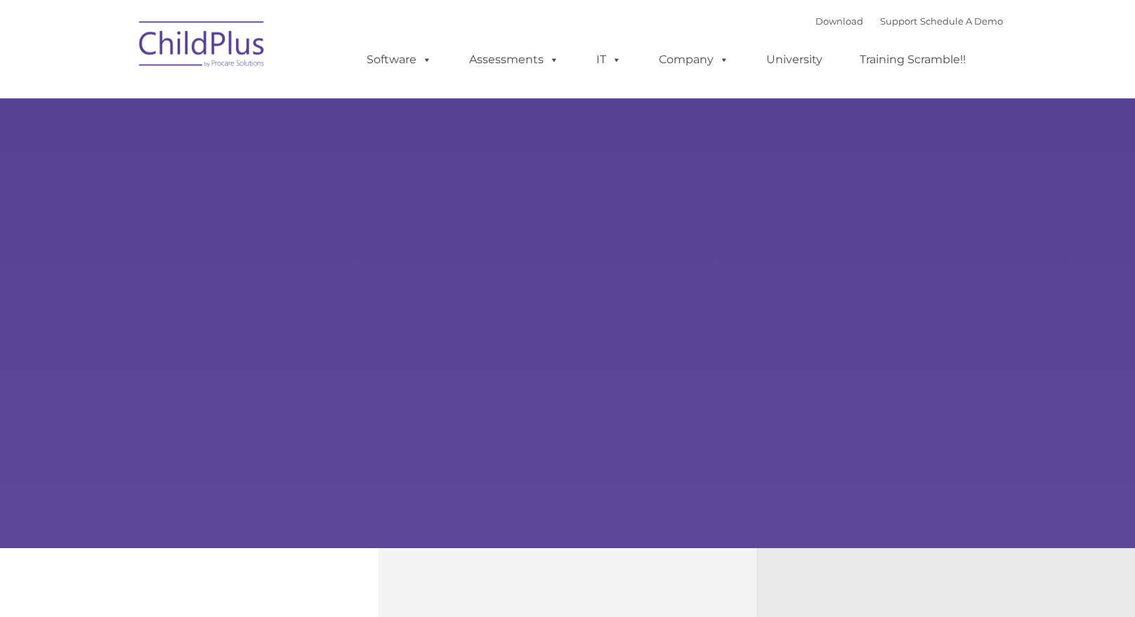
type input ""
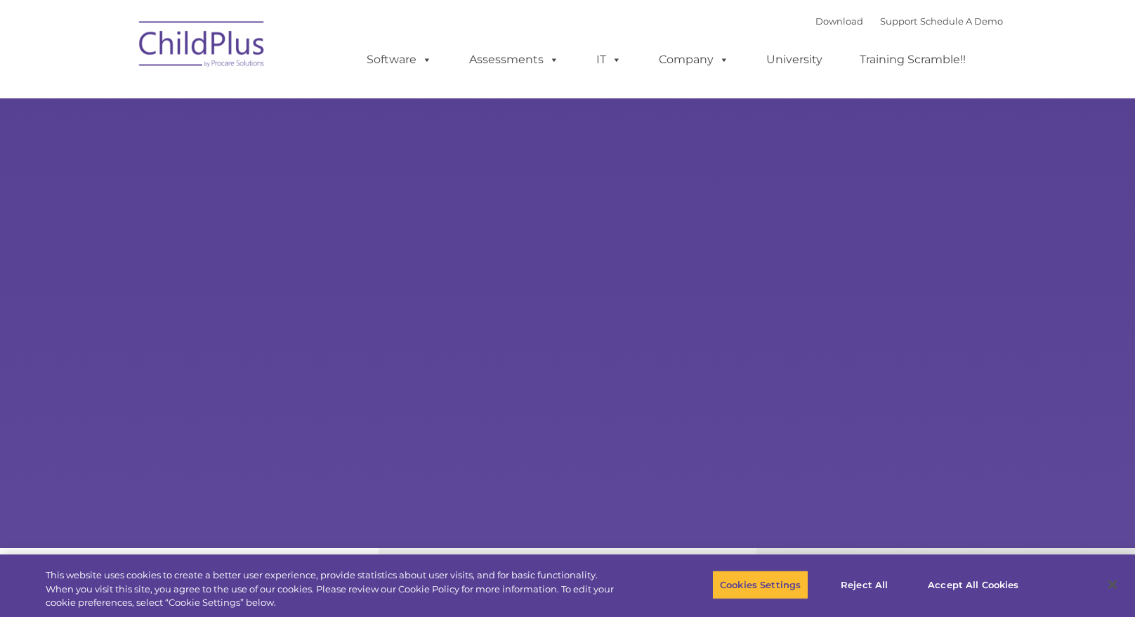
select select "MEDIUM"
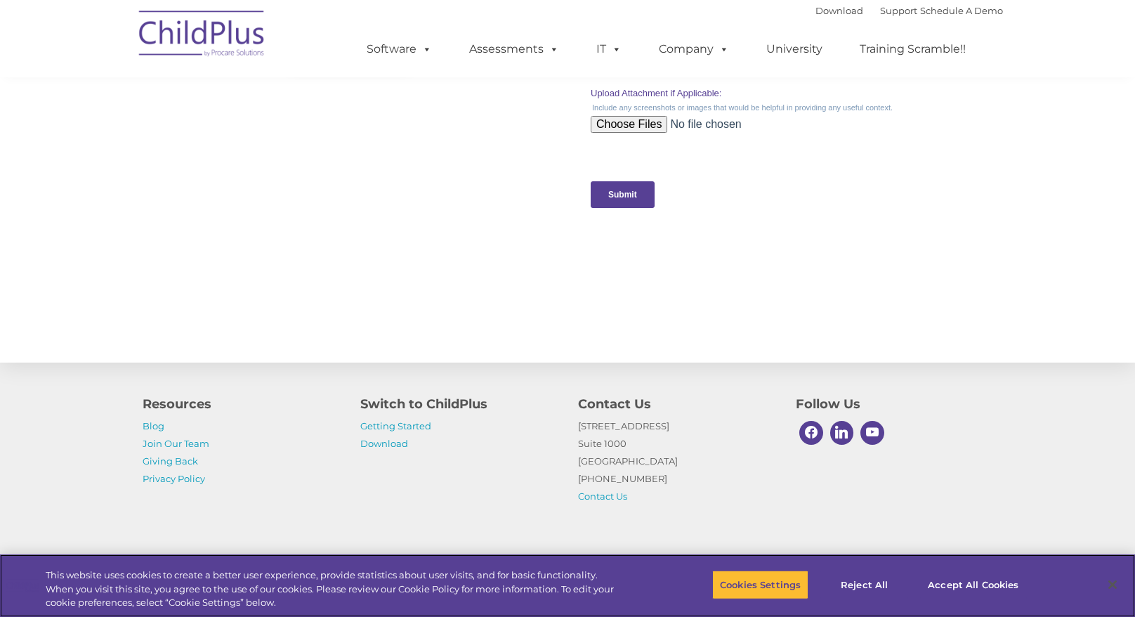
scroll to position [1435, 0]
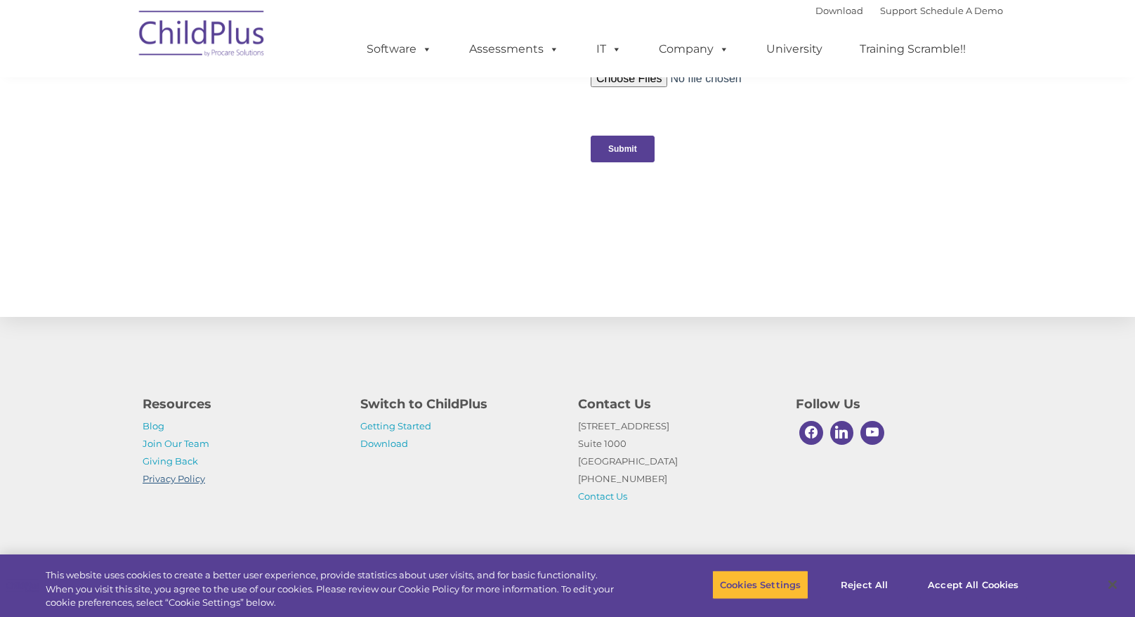
click at [179, 480] on link "Privacy Policy" at bounding box center [174, 478] width 63 height 11
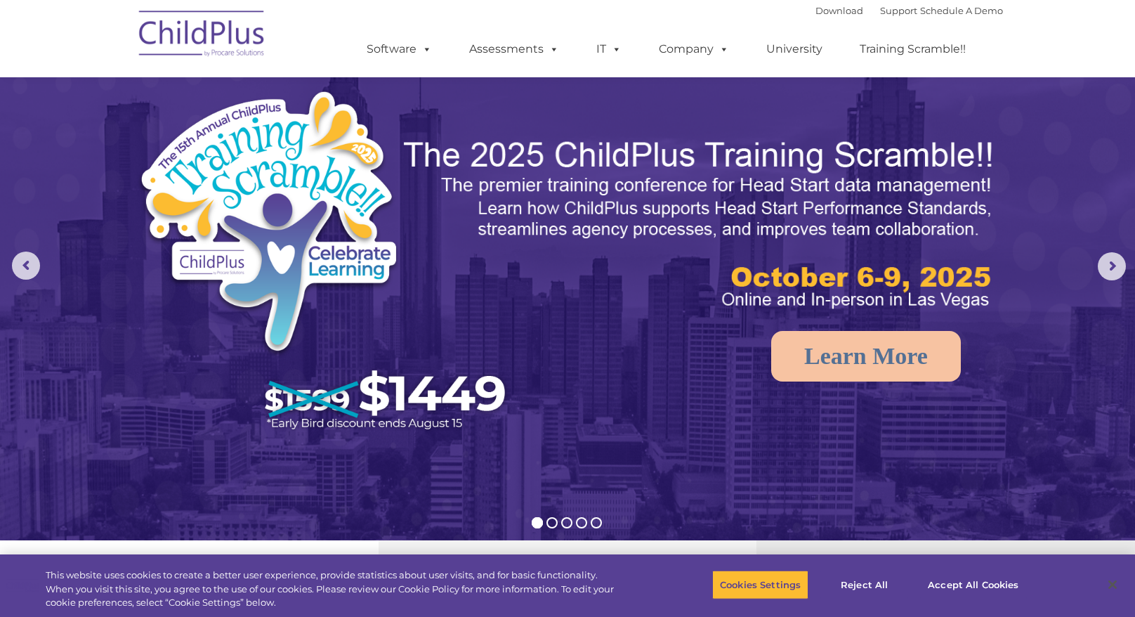
scroll to position [0, 0]
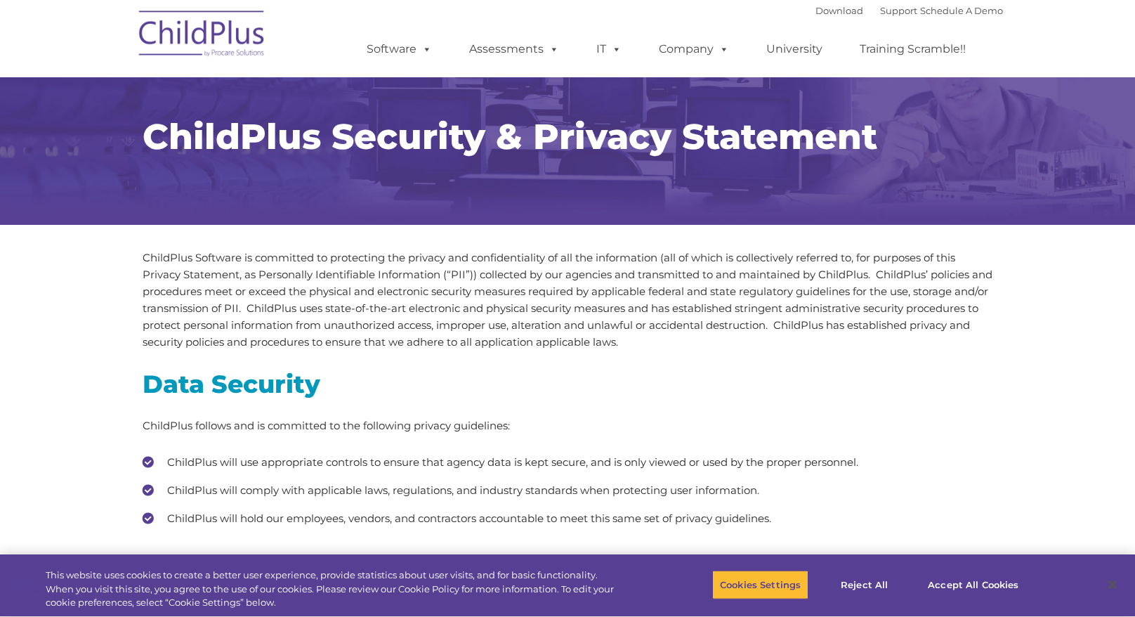
type input ""
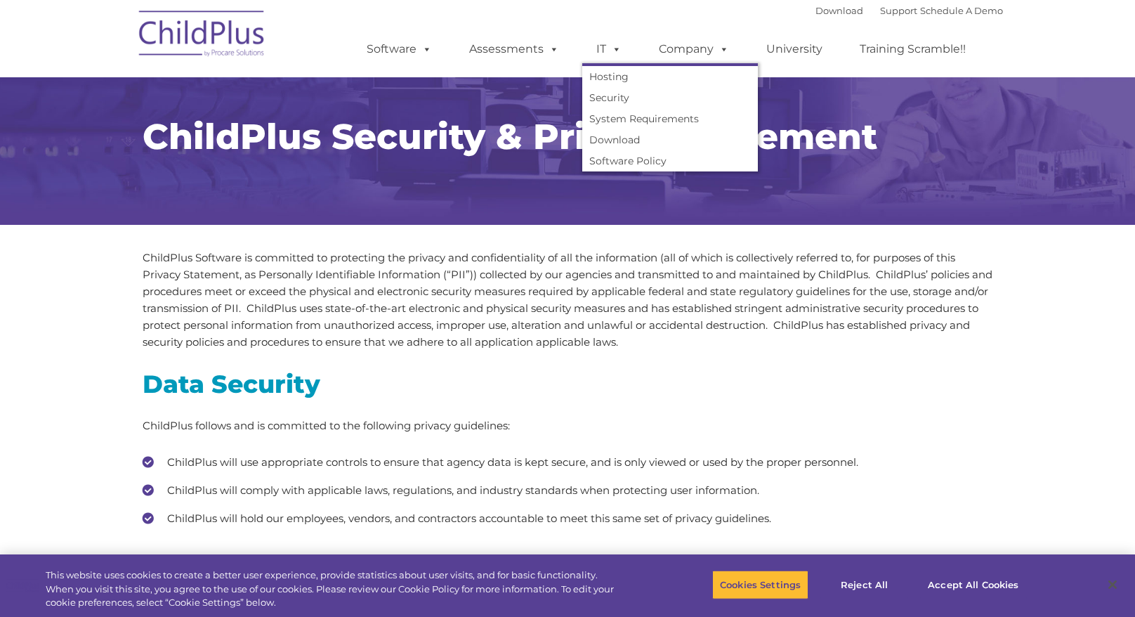
click at [613, 53] on span at bounding box center [613, 48] width 15 height 13
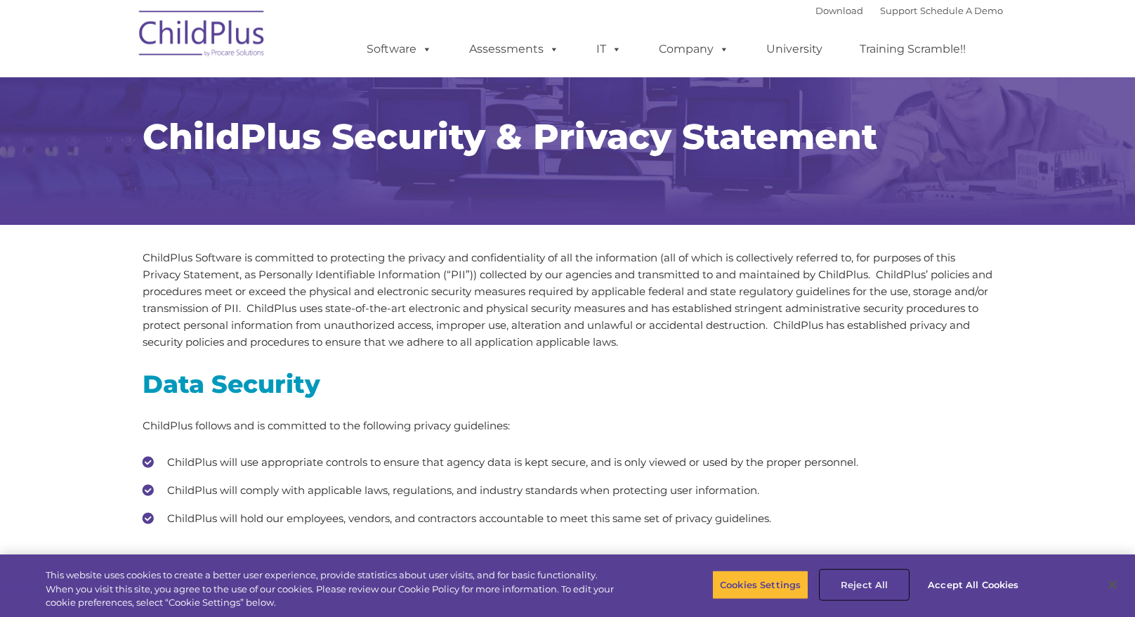
click at [868, 585] on button "Reject All" at bounding box center [865, 585] width 88 height 30
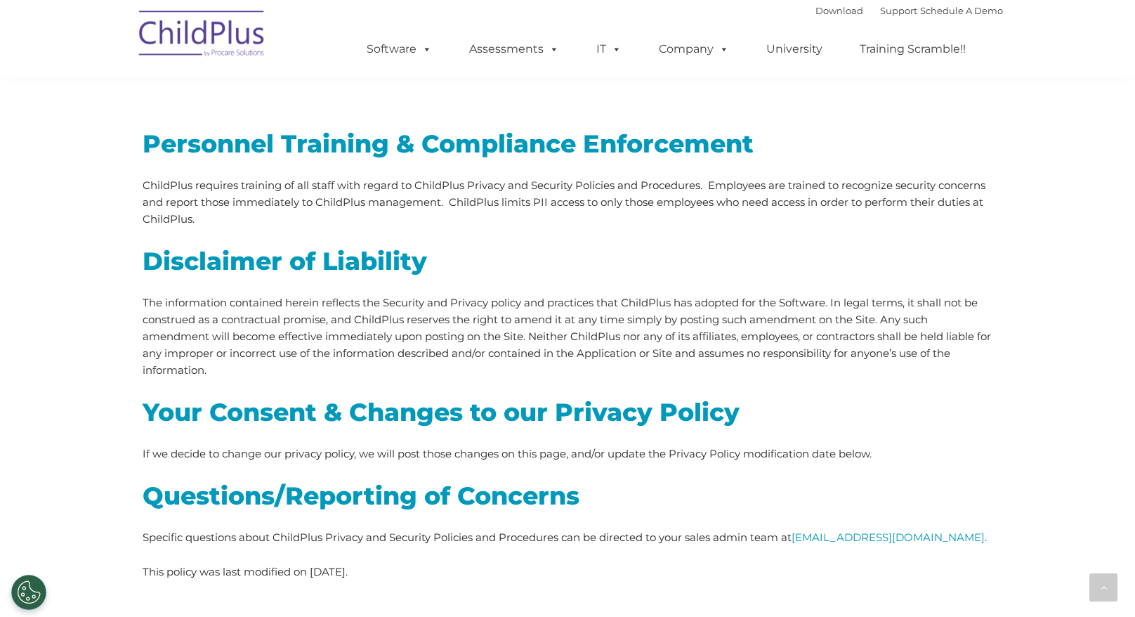
scroll to position [3787, 0]
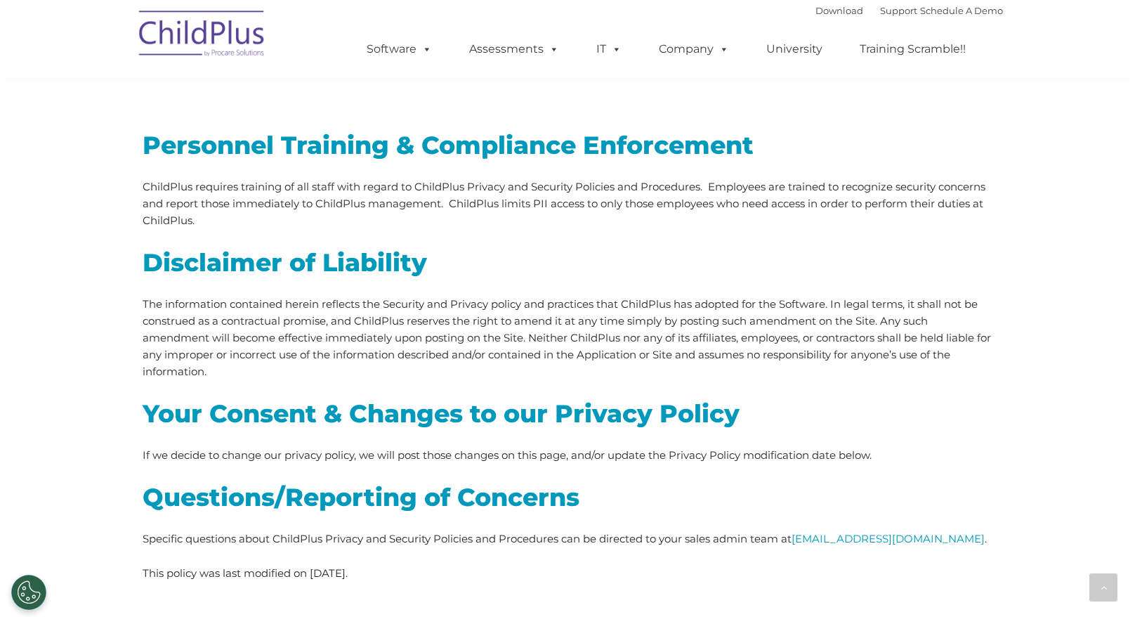
click at [357, 343] on p "The information contained herein reflects the Security and Privacy policy and p…" at bounding box center [568, 338] width 850 height 84
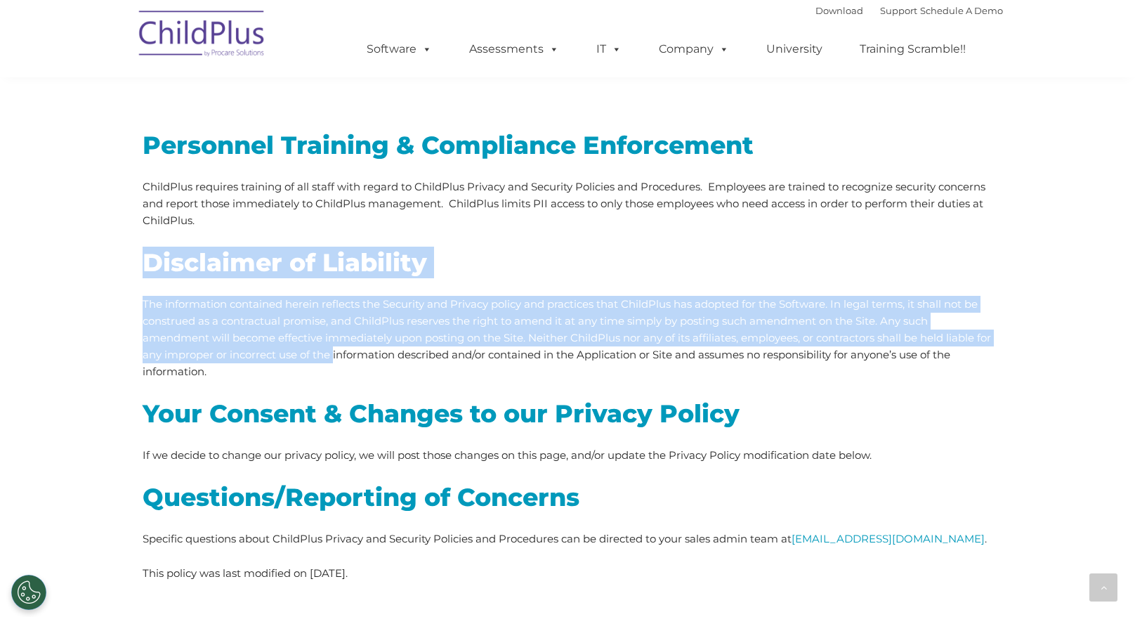
drag, startPoint x: 351, startPoint y: 338, endPoint x: 143, endPoint y: 247, distance: 226.9
click at [143, 247] on div "Personnel Training & Compliance Enforcement ChildPlus requires training of all …" at bounding box center [568, 355] width 850 height 453
drag, startPoint x: 271, startPoint y: 245, endPoint x: 222, endPoint y: 327, distance: 95.8
click at [222, 327] on p "The information contained herein reflects the Security and Privacy policy and p…" at bounding box center [568, 338] width 850 height 84
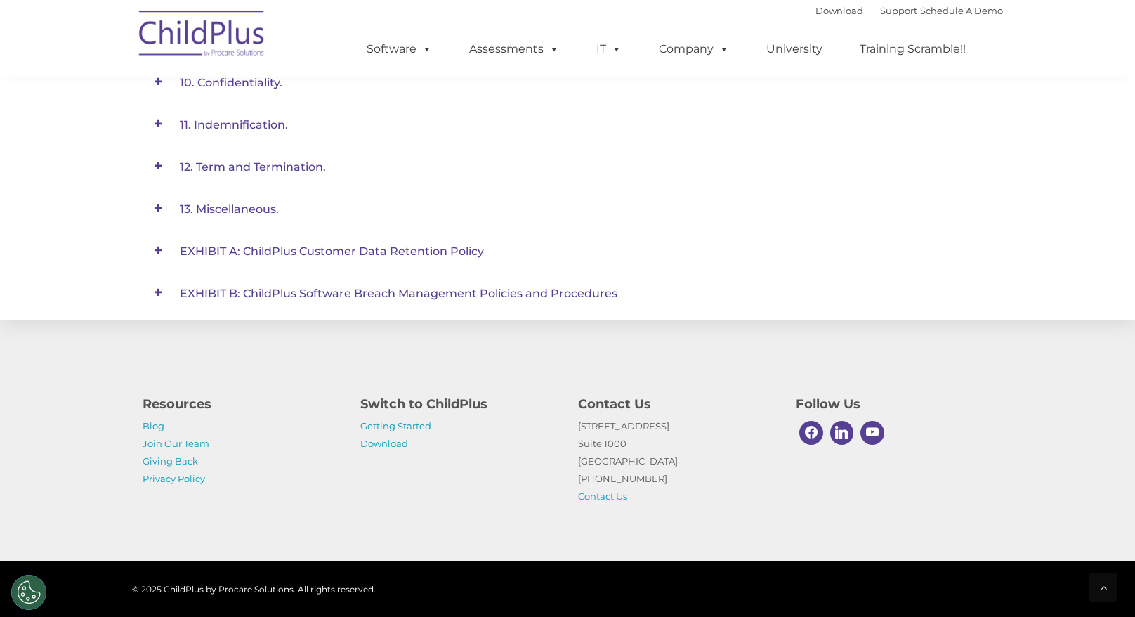
scroll to position [883, 0]
click at [0, 0] on span at bounding box center [0, 0] width 0 height 0
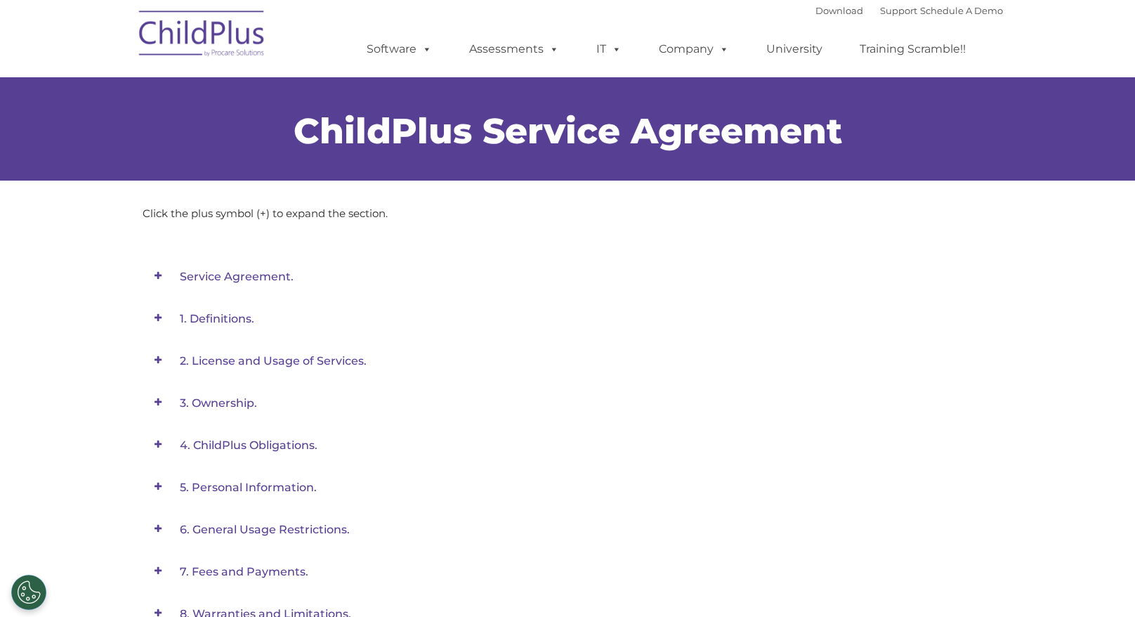
scroll to position [0, 0]
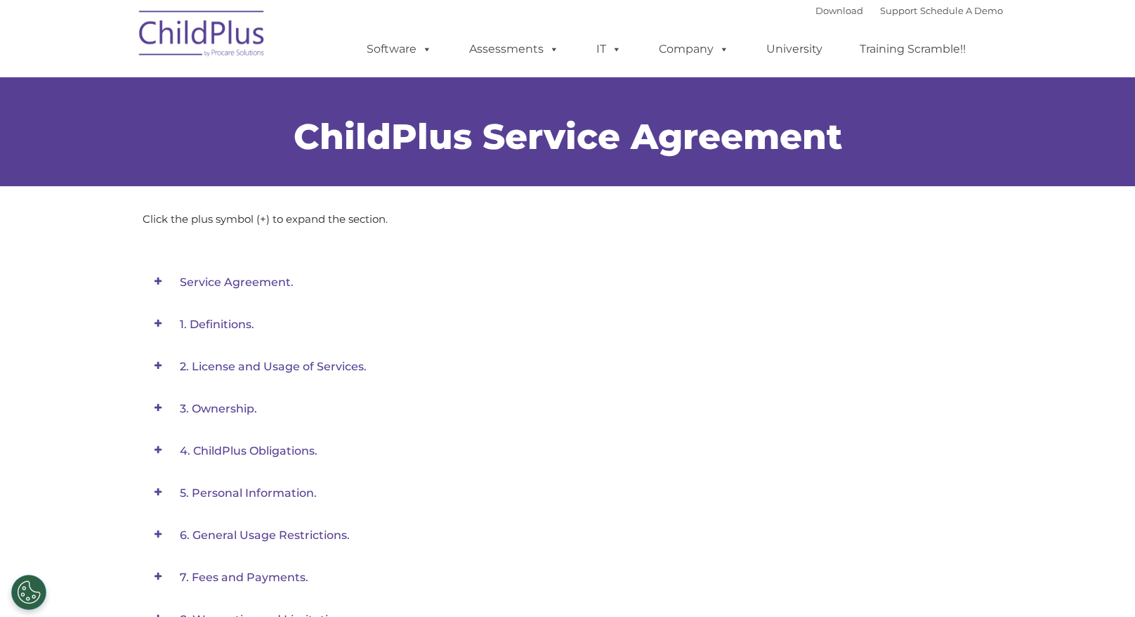
click at [159, 281] on span at bounding box center [158, 281] width 30 height 30
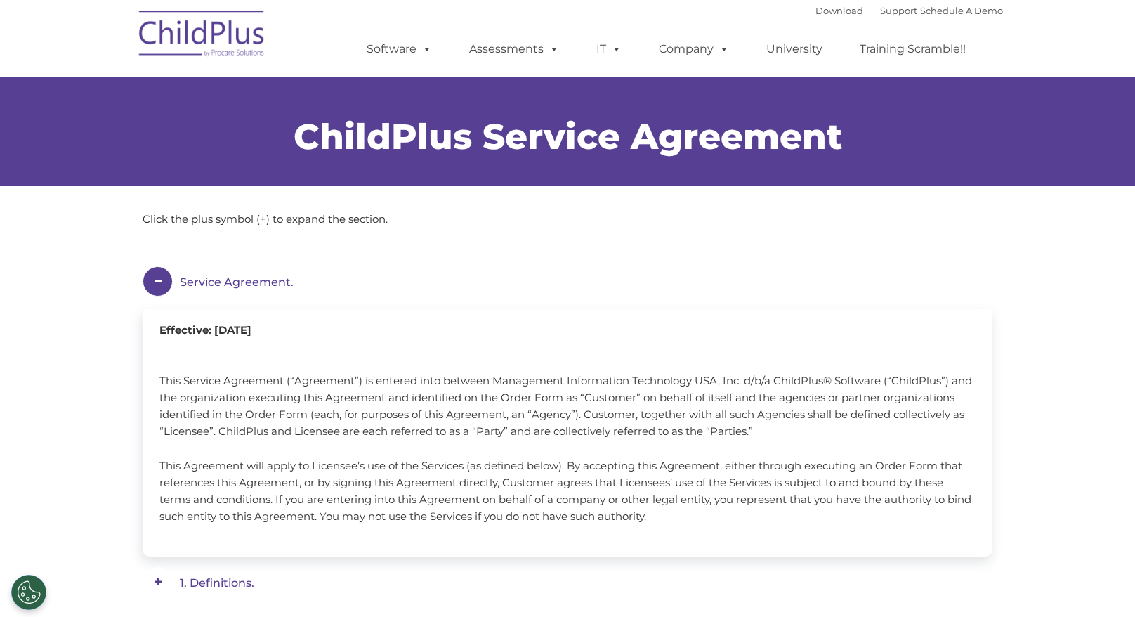
click at [0, 0] on span at bounding box center [0, 0] width 0 height 0
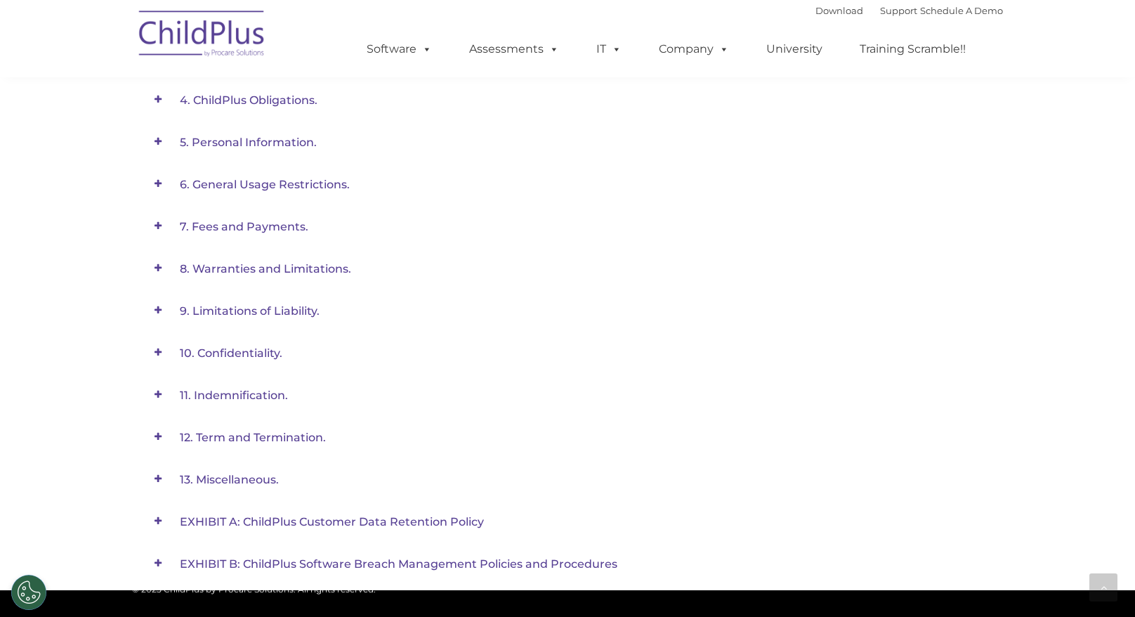
scroll to position [1137, 0]
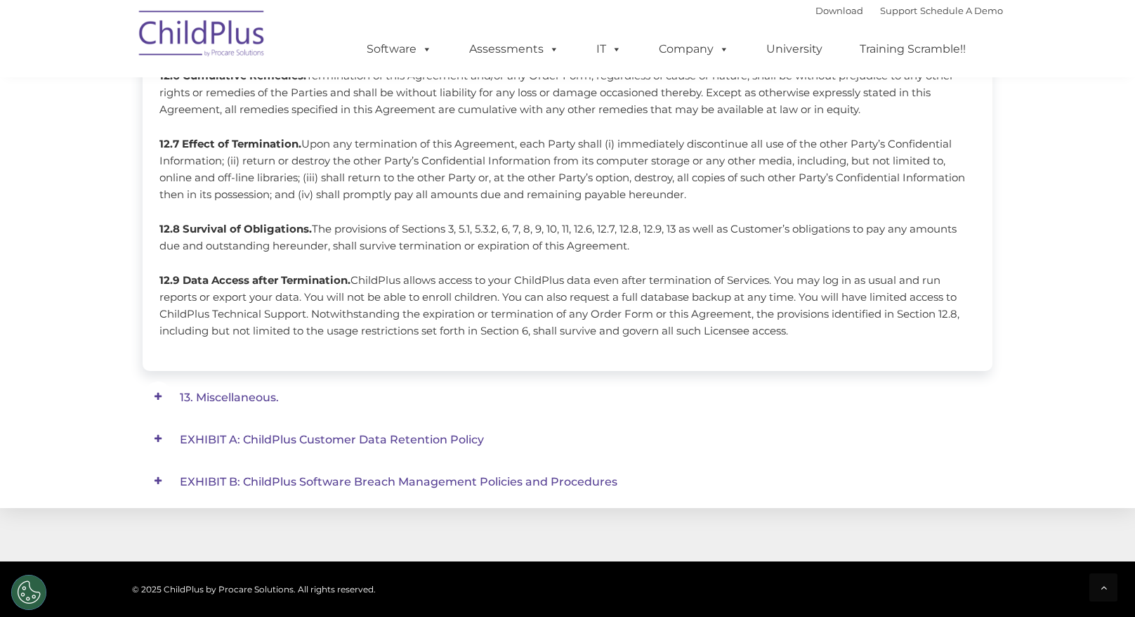
scroll to position [1421, 0]
